Goal: Task Accomplishment & Management: Manage account settings

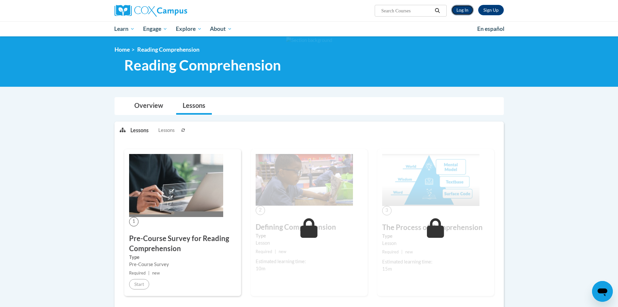
click at [470, 10] on link "Log In" at bounding box center [462, 10] width 22 height 10
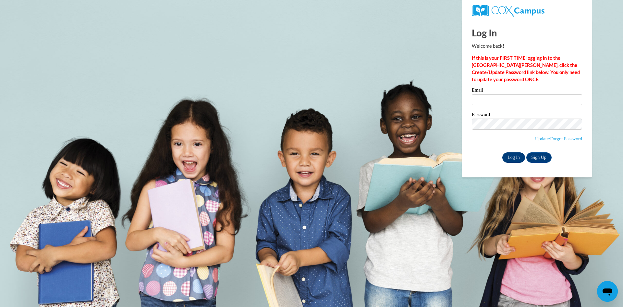
type input "mhammac@valdosta.edu"
click at [505, 157] on input "Log In" at bounding box center [513, 157] width 23 height 10
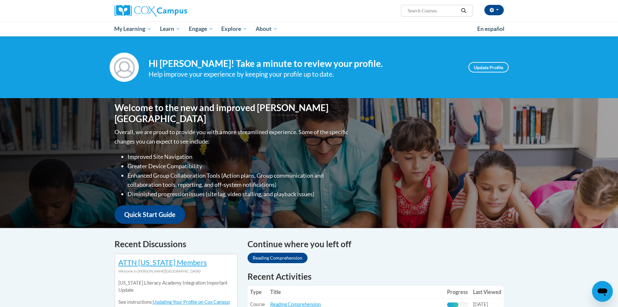
scroll to position [162, 0]
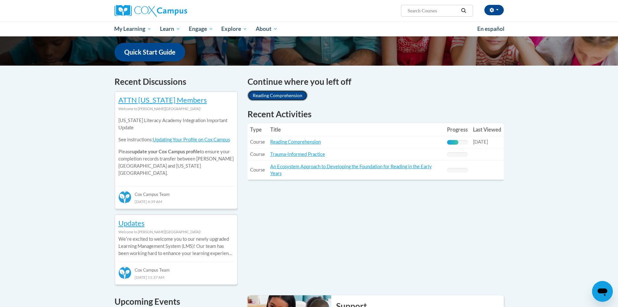
click at [285, 97] on link "Reading Comprehension" at bounding box center [278, 95] width 60 height 10
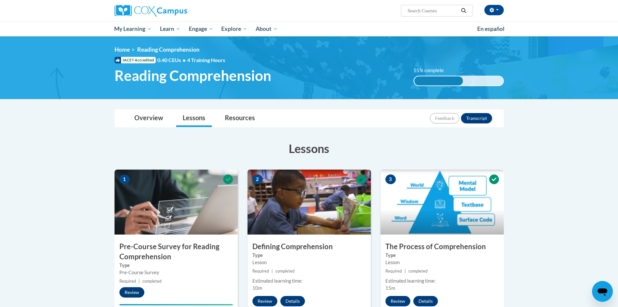
scroll to position [162, 0]
